Goal: Task Accomplishment & Management: Use online tool/utility

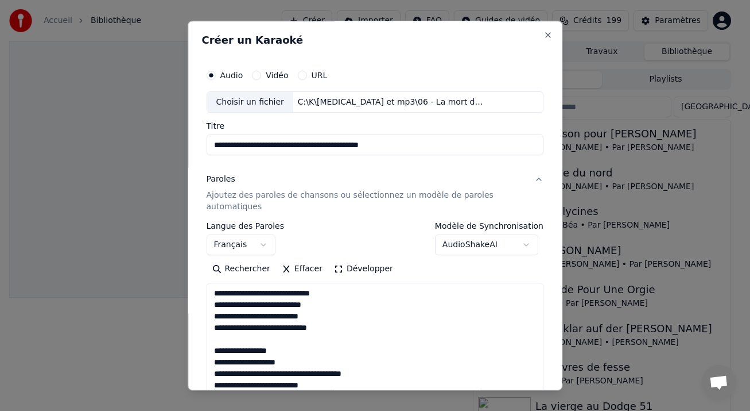
select select "**"
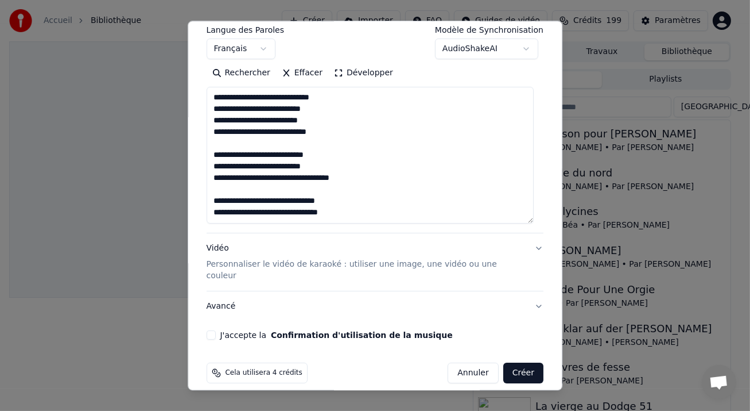
click at [222, 246] on div "Vidéo Personnaliser le vidéo de karaoké : utiliser une image, une vidéo ou une …" at bounding box center [366, 262] width 319 height 39
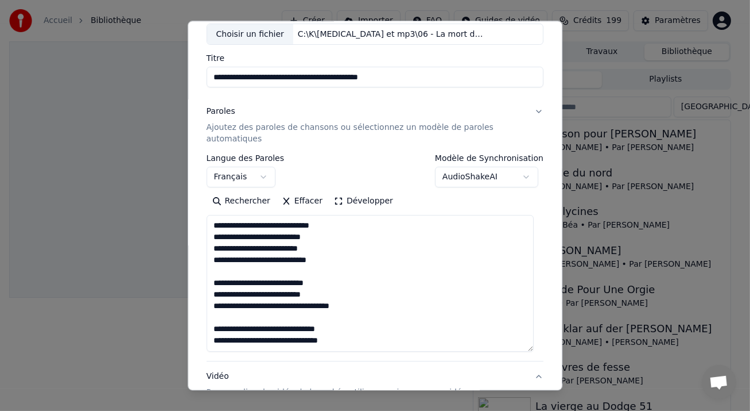
scroll to position [65, 0]
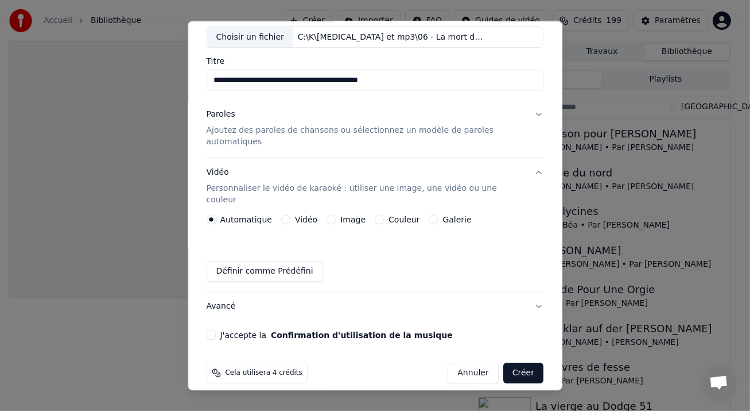
click at [281, 215] on button "Vidéo" at bounding box center [285, 219] width 9 height 9
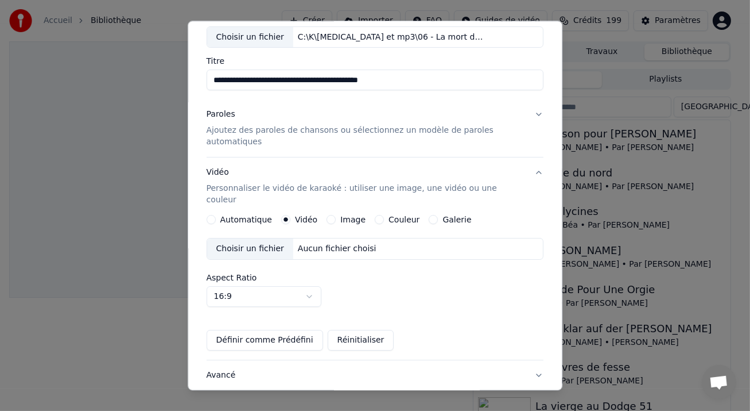
click at [327, 243] on div "Aucun fichier choisi" at bounding box center [337, 248] width 88 height 11
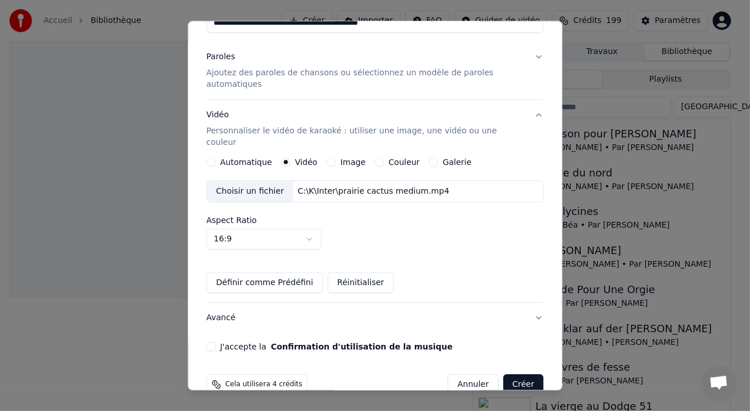
click at [527, 303] on button "Avancé" at bounding box center [376, 318] width 338 height 30
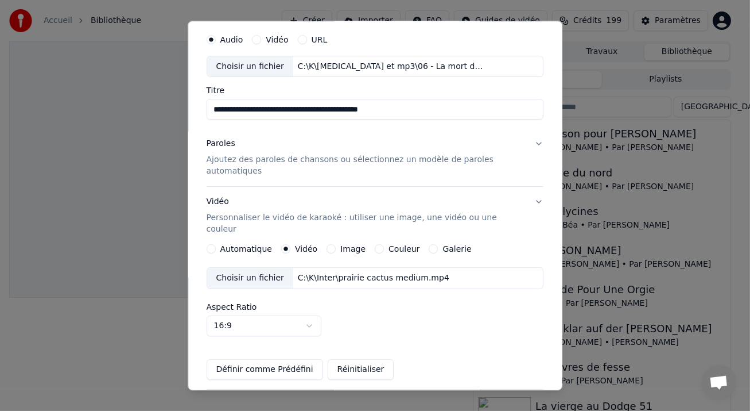
scroll to position [32, 0]
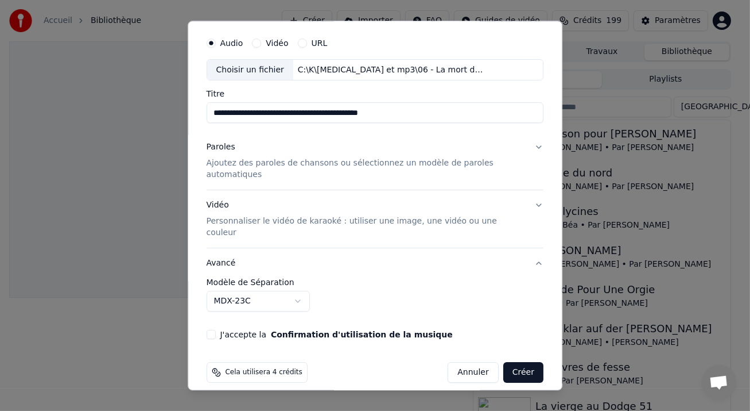
click at [212, 330] on button "J'accepte la Confirmation d'utilisation de la musique" at bounding box center [211, 334] width 9 height 9
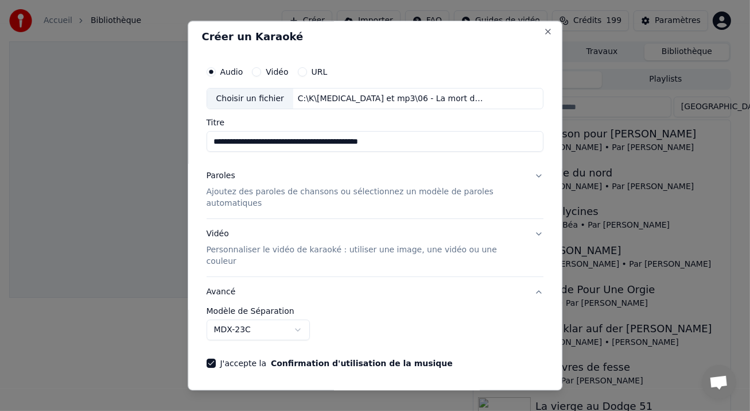
scroll to position [0, 0]
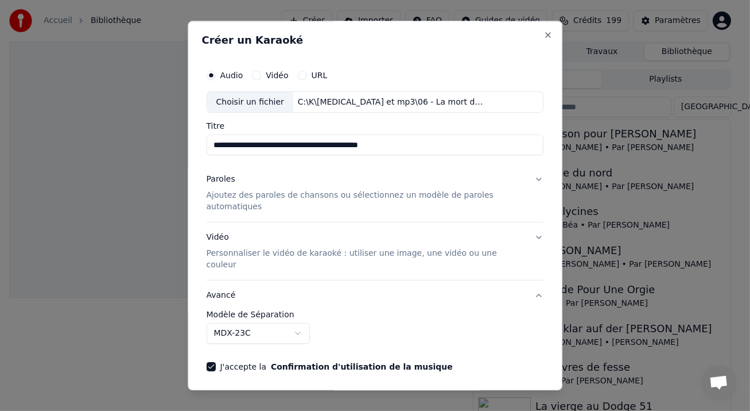
click at [530, 177] on button "Paroles Ajoutez des paroles de chansons ou sélectionnez un modèle de paroles au…" at bounding box center [376, 193] width 338 height 57
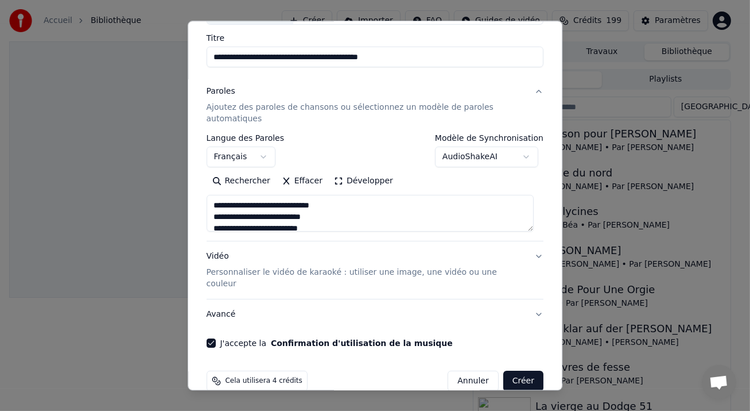
scroll to position [96, 0]
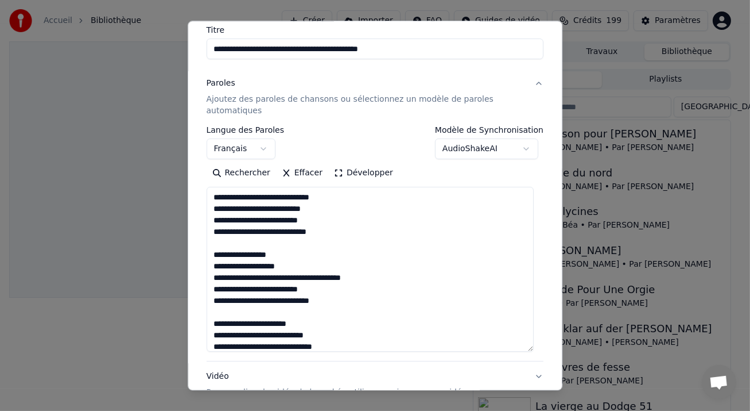
drag, startPoint x: 532, startPoint y: 219, endPoint x: 504, endPoint y: 332, distance: 116.6
click at [539, 347] on div "**********" at bounding box center [375, 217] width 347 height 509
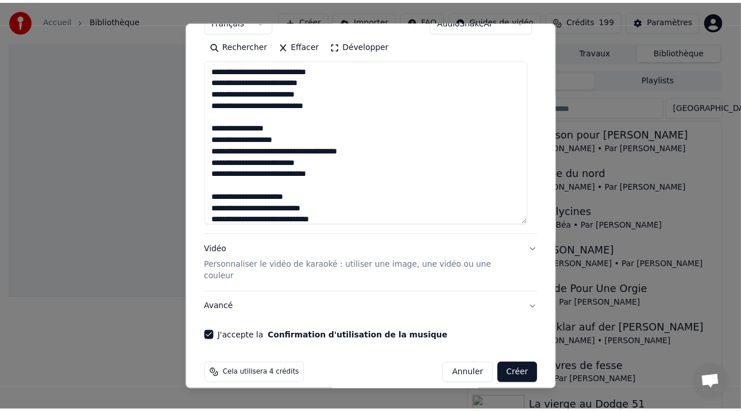
scroll to position [224, 0]
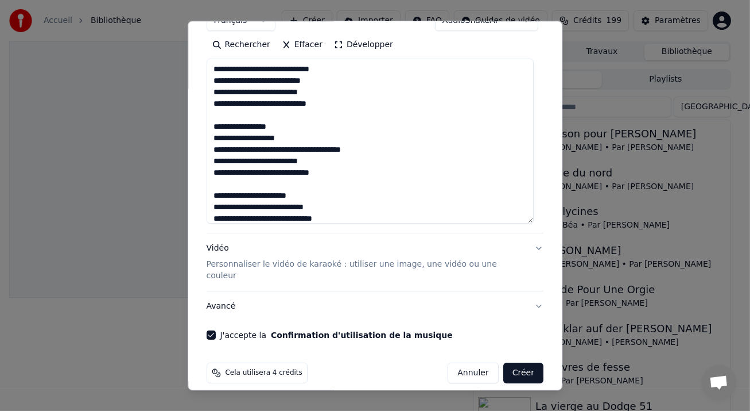
click at [511, 363] on button "Créer" at bounding box center [524, 373] width 40 height 21
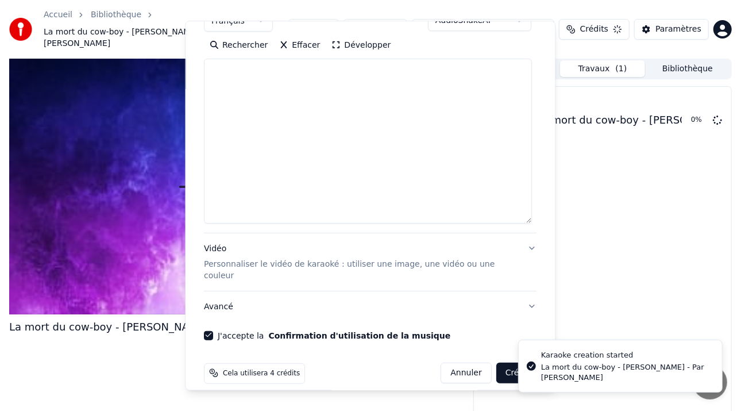
select select
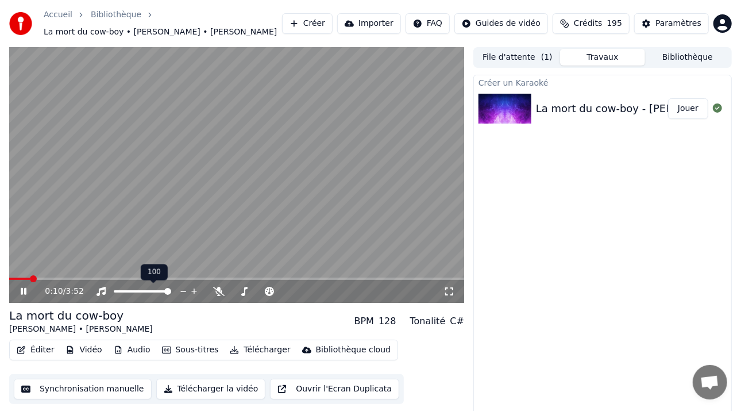
click at [171, 295] on span at bounding box center [167, 291] width 7 height 7
click at [28, 290] on icon at bounding box center [31, 291] width 26 height 9
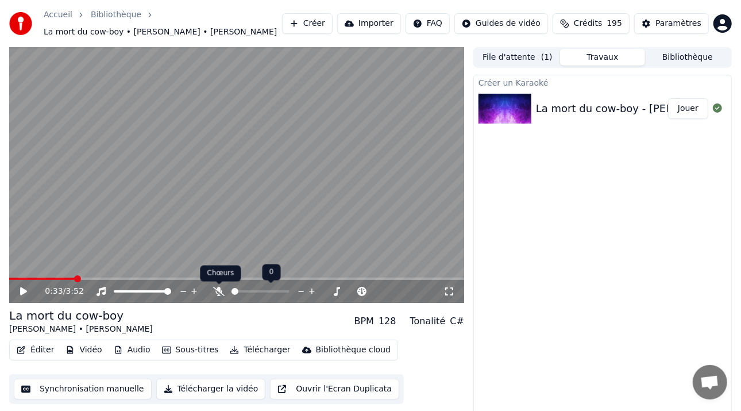
click at [219, 292] on icon at bounding box center [218, 291] width 11 height 9
click at [25, 291] on icon at bounding box center [23, 291] width 7 height 8
click at [24, 291] on icon at bounding box center [24, 291] width 6 height 7
click at [29, 278] on span at bounding box center [19, 278] width 20 height 2
click at [27, 293] on icon at bounding box center [31, 291] width 26 height 9
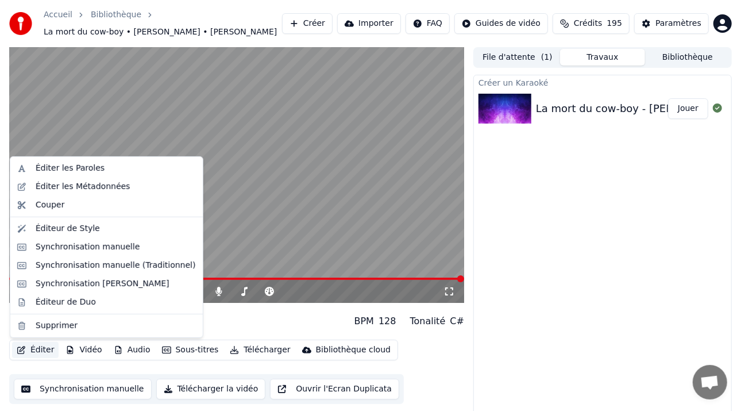
click at [36, 350] on button "Éditer" at bounding box center [35, 350] width 47 height 16
click at [88, 190] on div "Éditer les Métadonnées" at bounding box center [83, 186] width 95 height 11
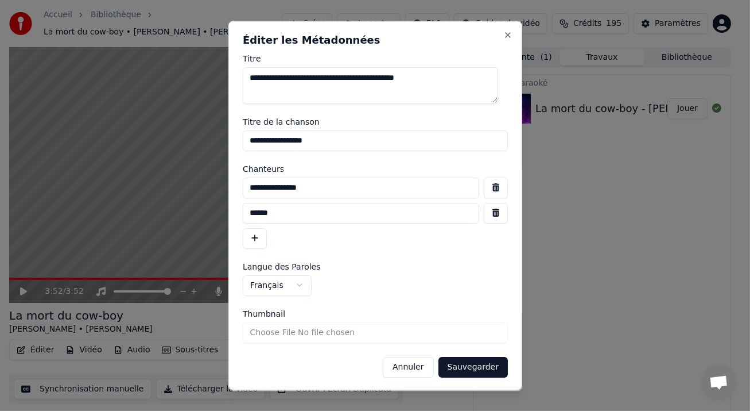
click at [251, 215] on input "******" at bounding box center [361, 213] width 237 height 21
type input "**********"
click at [412, 328] on input "Thumbnail" at bounding box center [375, 332] width 265 height 21
click at [365, 334] on input "Thumbnail" at bounding box center [375, 332] width 265 height 21
type input "**********"
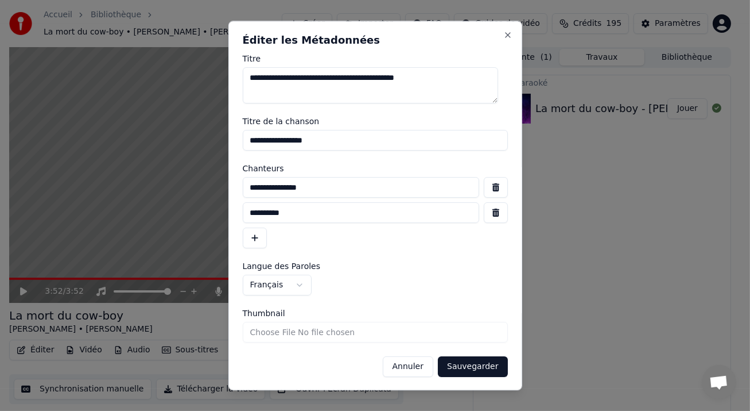
click at [453, 365] on button "Sauvegarder" at bounding box center [472, 367] width 69 height 21
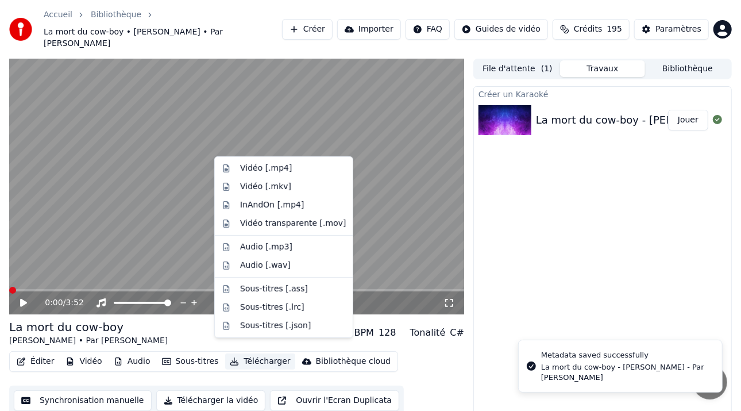
click at [258, 353] on button "Télécharger" at bounding box center [259, 361] width 69 height 16
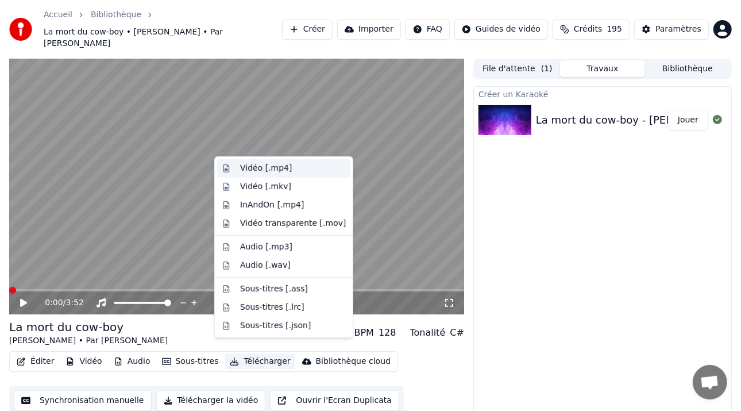
click at [290, 163] on div "Vidéo [.mp4]" at bounding box center [293, 168] width 106 height 11
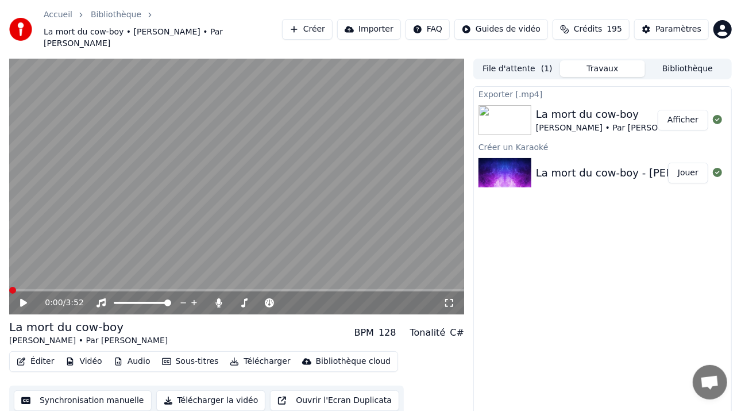
click at [684, 111] on button "Afficher" at bounding box center [682, 120] width 51 height 21
click at [602, 60] on button "Travaux" at bounding box center [602, 68] width 85 height 17
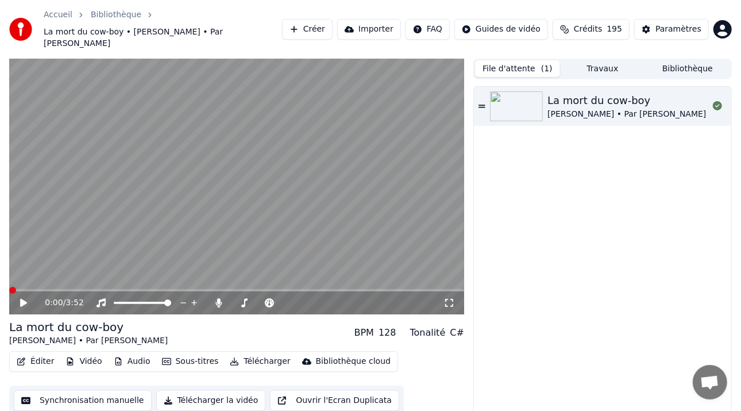
click at [532, 60] on button "File d'attente ( 1 )" at bounding box center [517, 68] width 85 height 17
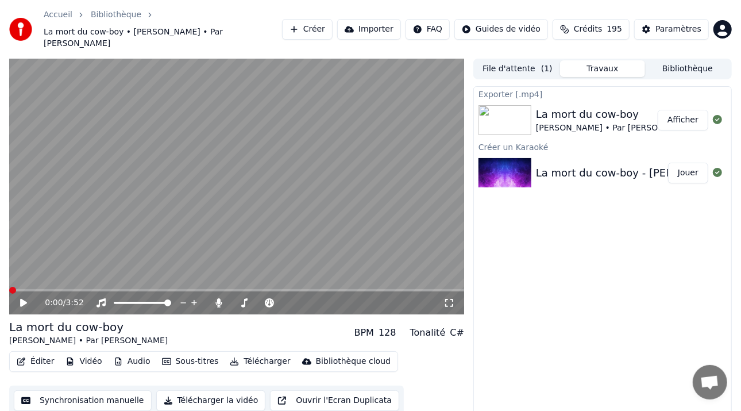
click at [592, 60] on button "Travaux" at bounding box center [602, 68] width 85 height 17
click at [690, 60] on button "Bibliothèque" at bounding box center [687, 68] width 85 height 17
